Goal: Transaction & Acquisition: Obtain resource

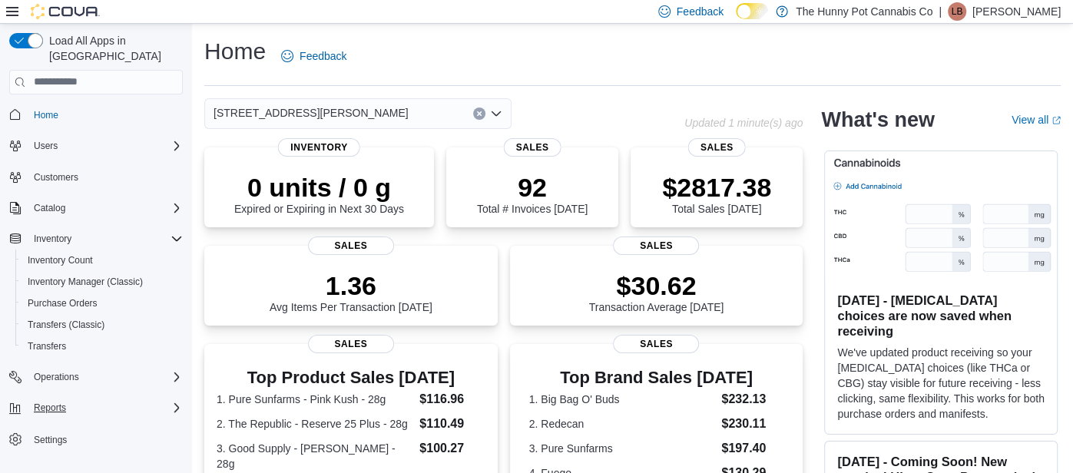
click at [176, 402] on icon "Complex example" at bounding box center [177, 408] width 12 height 12
click at [51, 445] on span "Reports" at bounding box center [44, 451] width 32 height 12
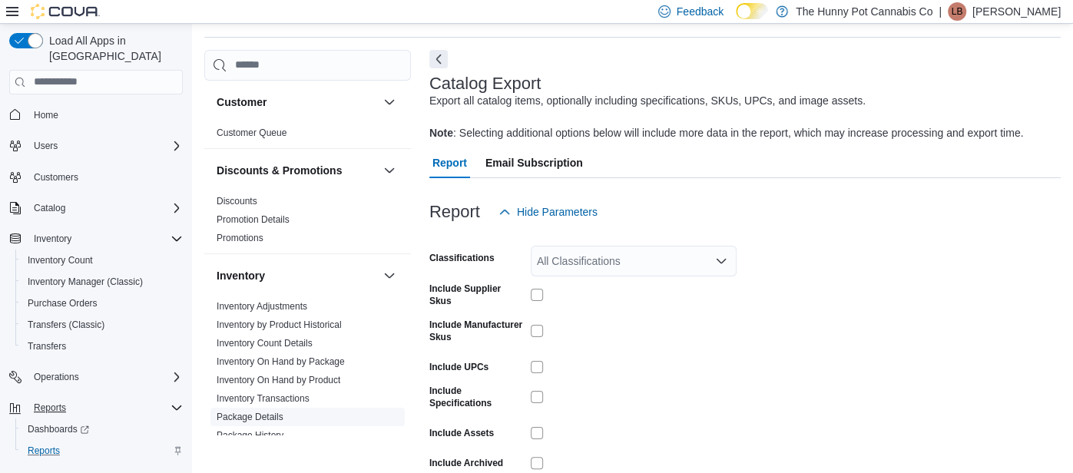
scroll to position [67, 0]
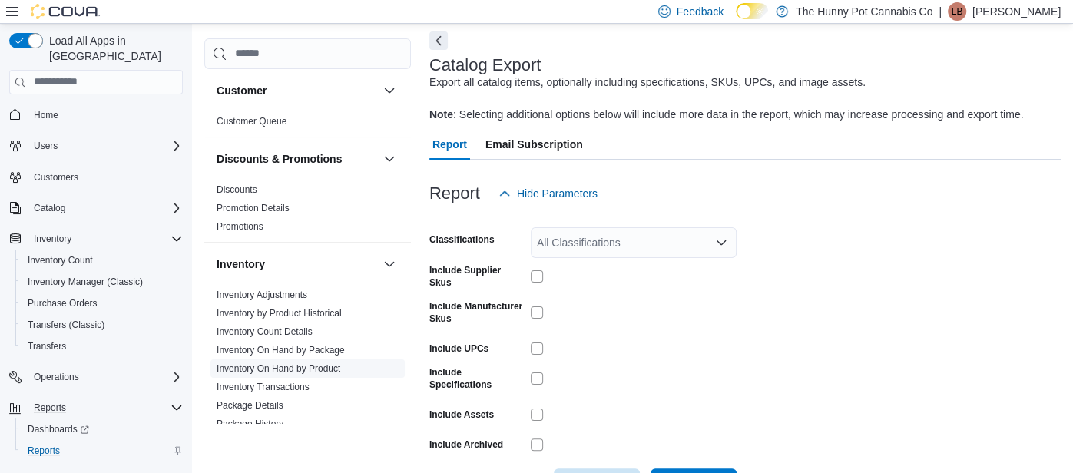
click at [317, 368] on link "Inventory On Hand by Product" at bounding box center [279, 368] width 124 height 11
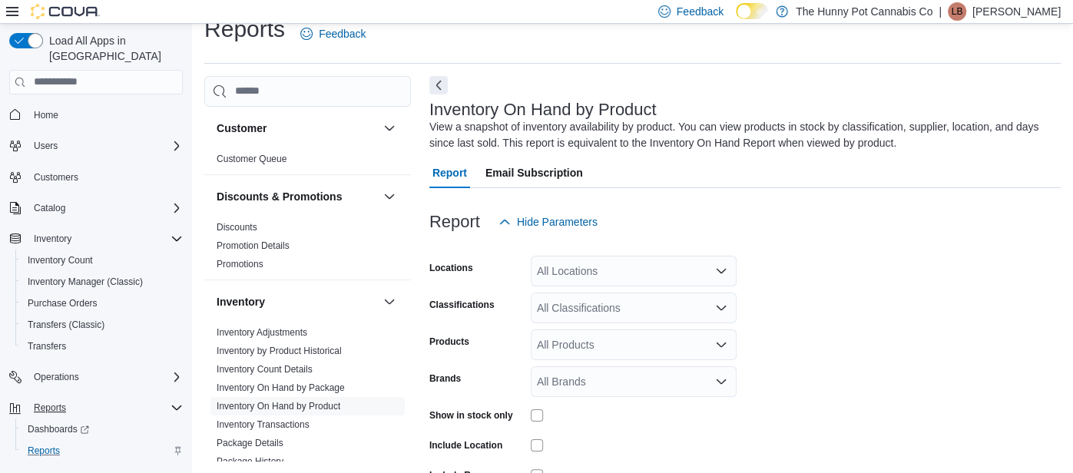
scroll to position [51, 0]
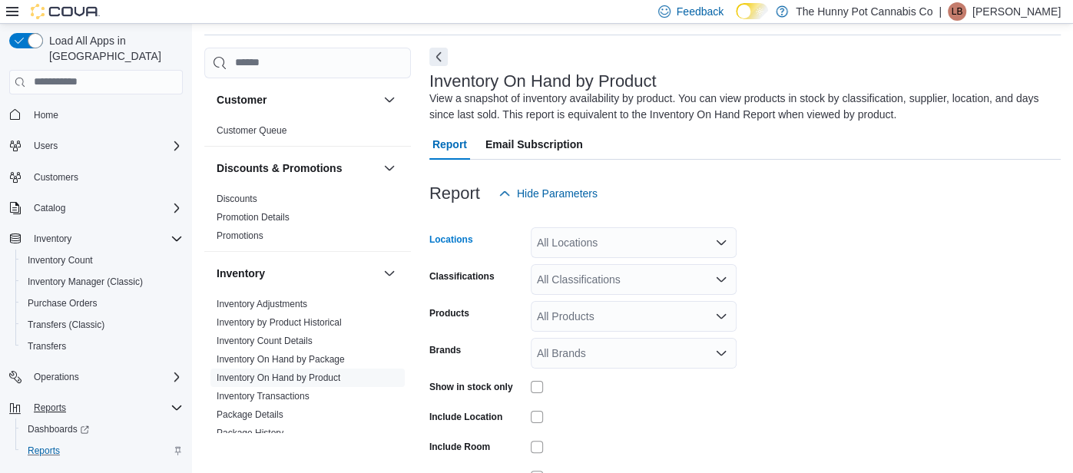
click at [626, 245] on div "All Locations" at bounding box center [634, 242] width 206 height 31
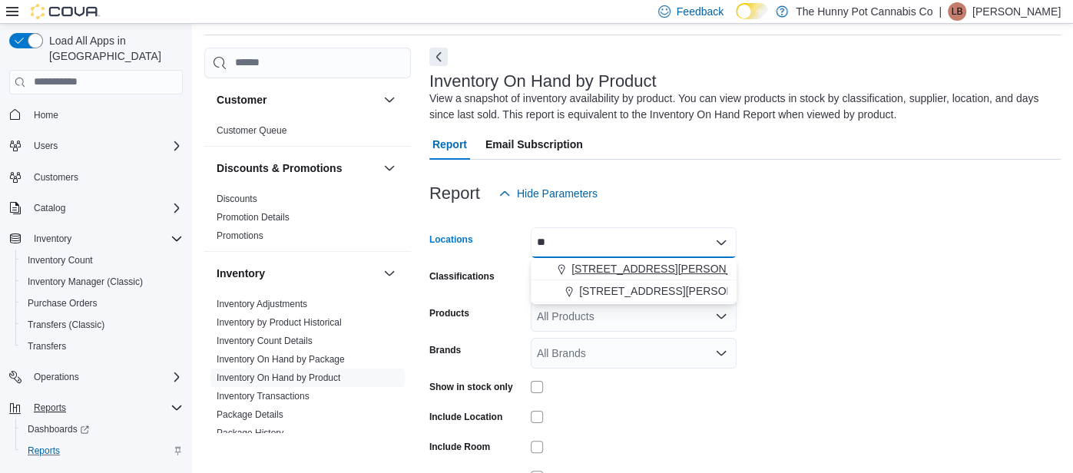
type input "**"
click at [625, 263] on span "[STREET_ADDRESS][PERSON_NAME]" at bounding box center [669, 268] width 195 height 15
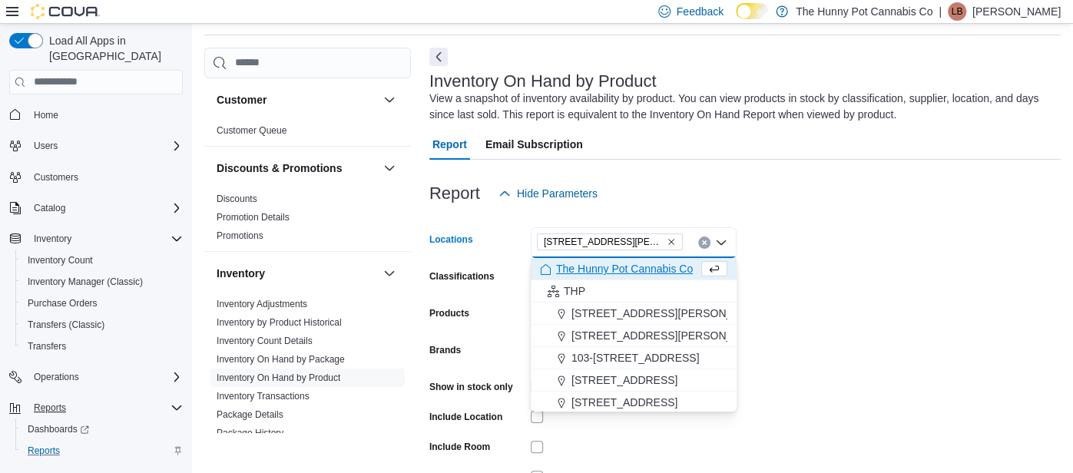
click at [810, 323] on form "Locations [STREET_ADDRESS][PERSON_NAME] Selected. [STREET_ADDRESS][PERSON_NAME]…" at bounding box center [744, 370] width 631 height 323
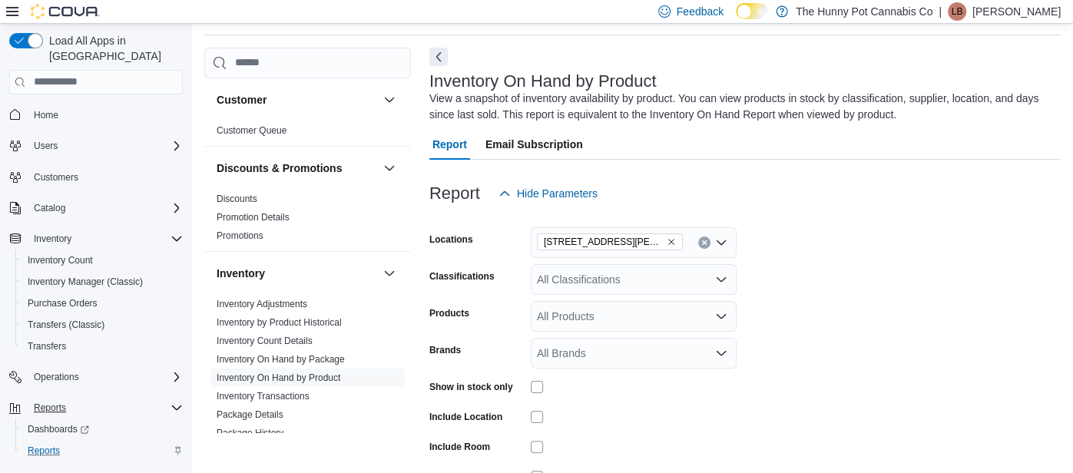
scroll to position [139, 0]
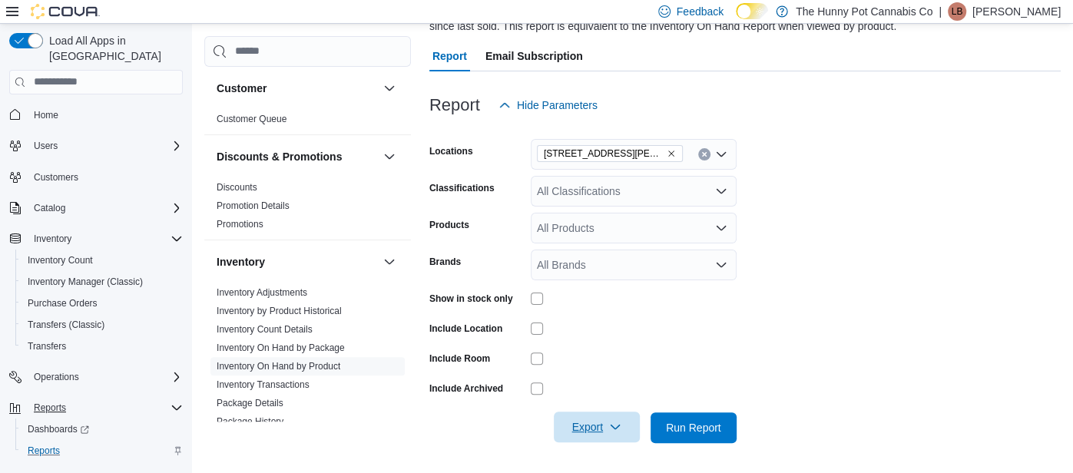
click at [635, 427] on button "Export" at bounding box center [597, 427] width 86 height 31
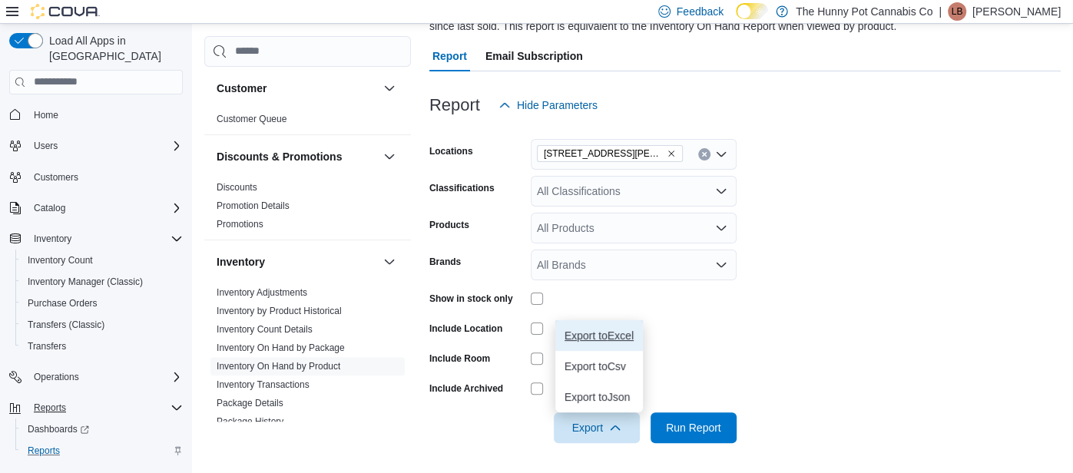
click at [598, 340] on span "Export to Excel" at bounding box center [599, 336] width 69 height 12
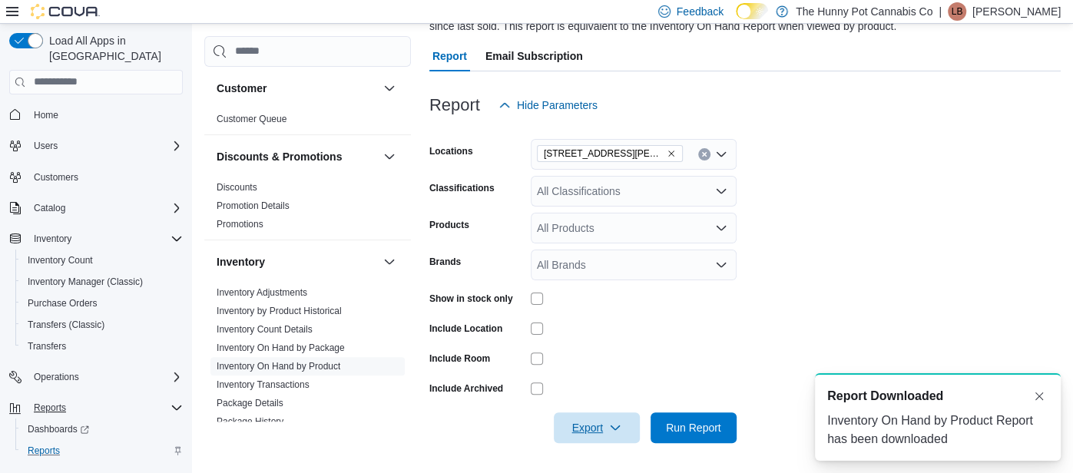
scroll to position [0, 0]
